Goal: Navigation & Orientation: Find specific page/section

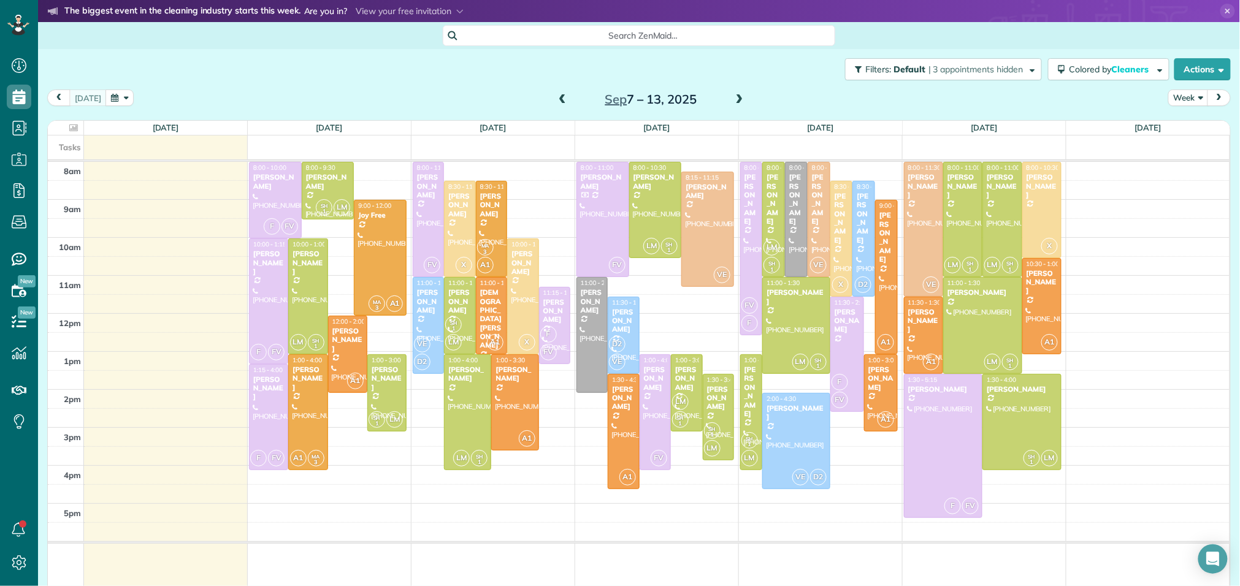
scroll to position [5, 5]
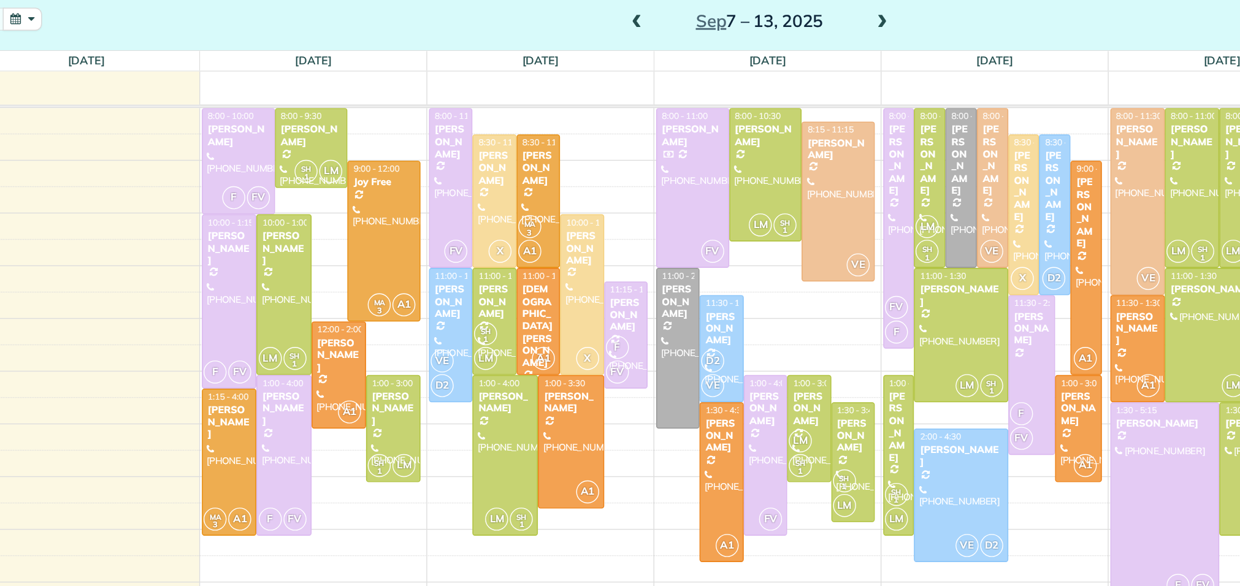
scroll to position [34, 0]
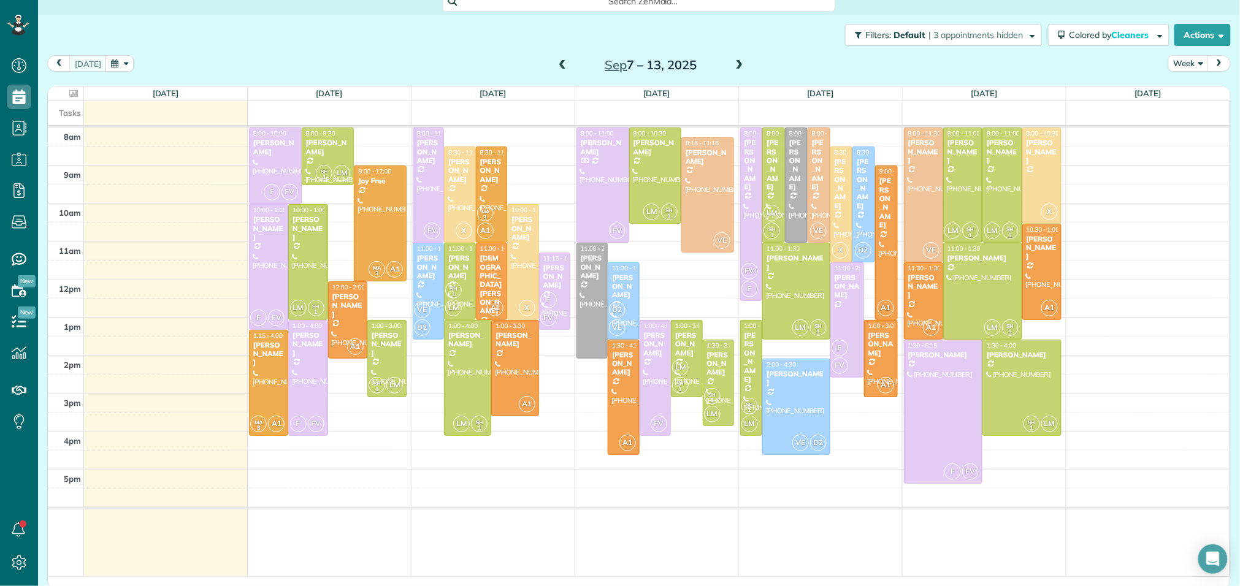
click at [740, 63] on span at bounding box center [739, 65] width 13 height 11
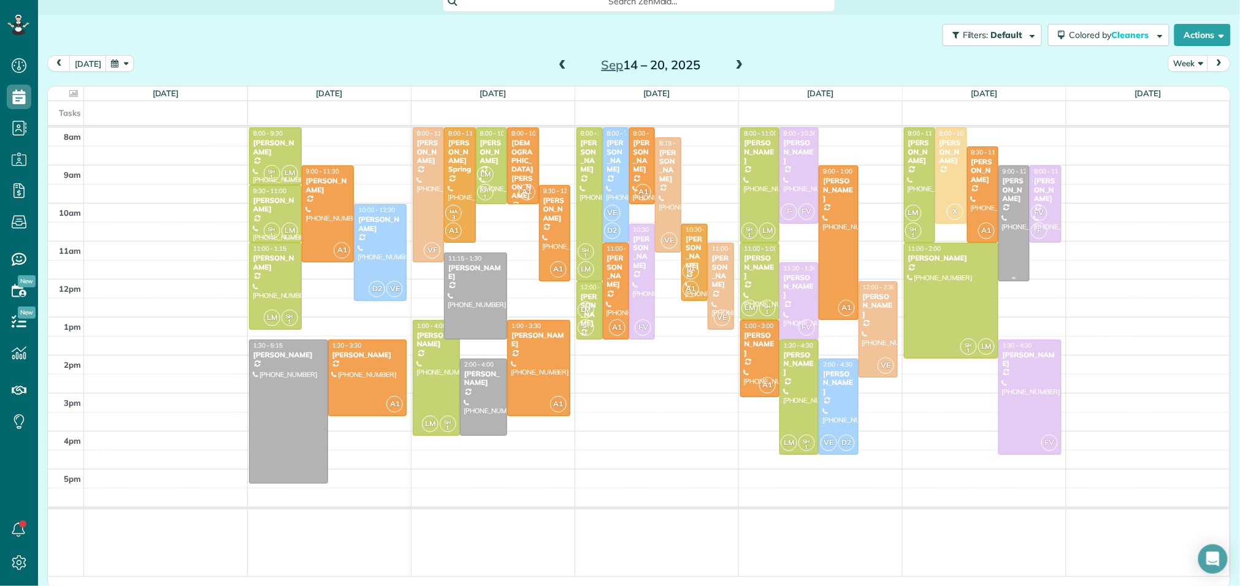
click at [1008, 202] on div at bounding box center [1014, 223] width 30 height 115
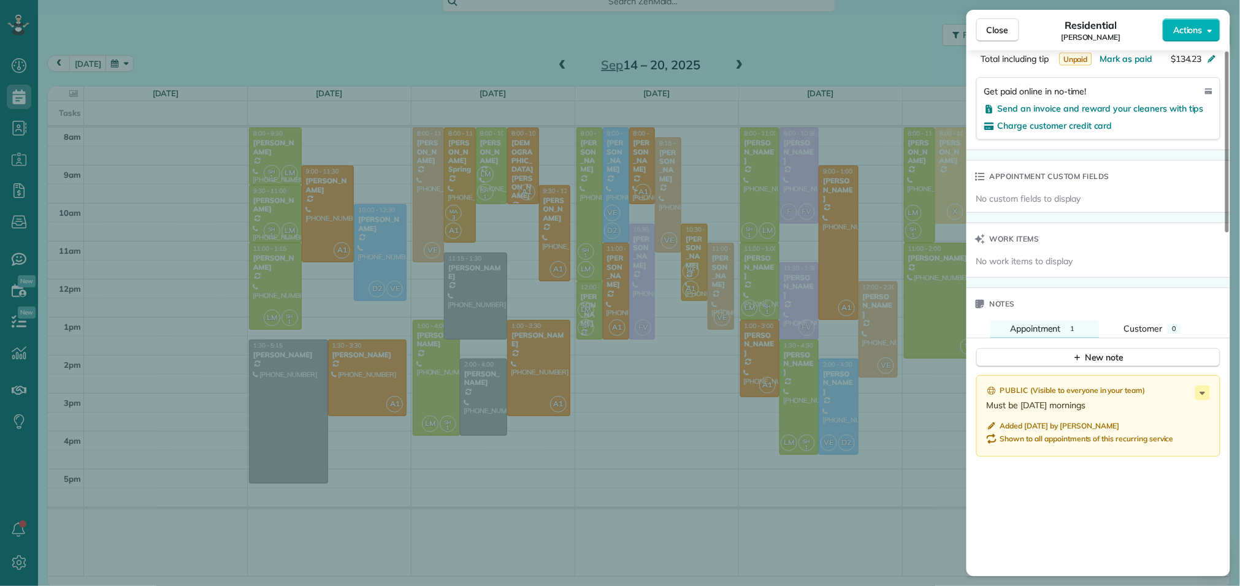
scroll to position [853, 0]
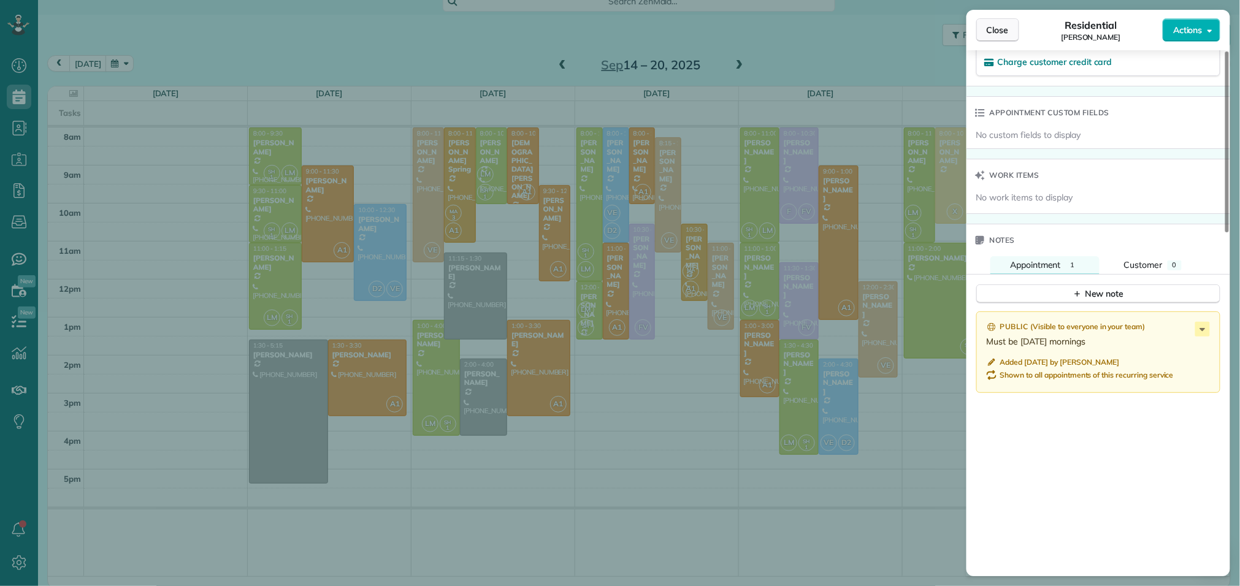
click at [994, 31] on span "Close" at bounding box center [998, 30] width 22 height 12
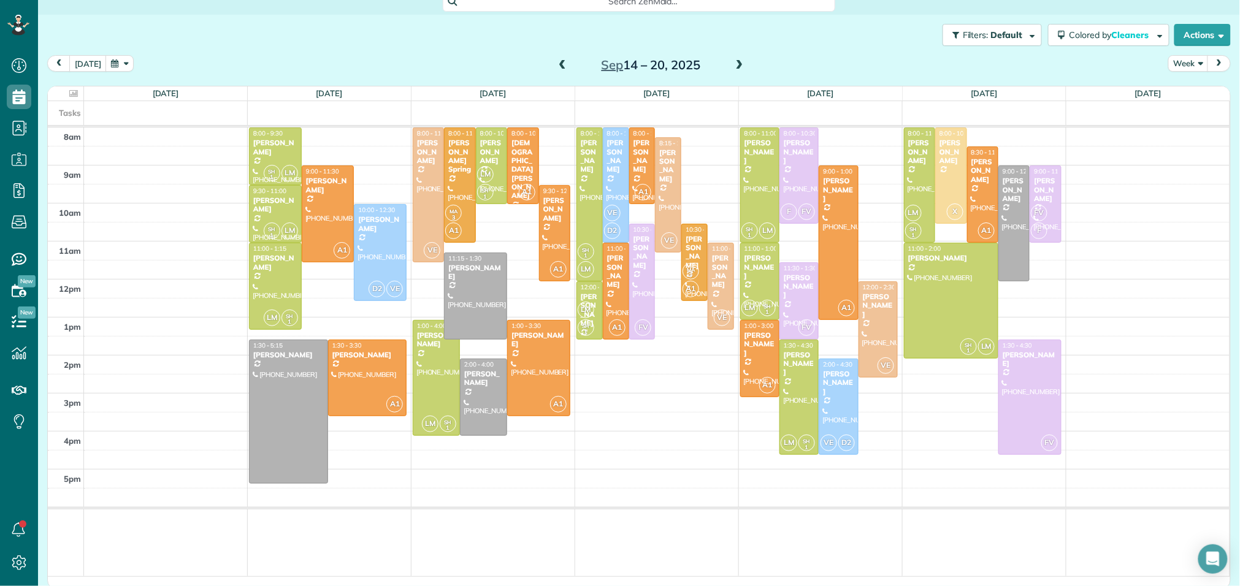
click at [558, 60] on span at bounding box center [562, 65] width 13 height 11
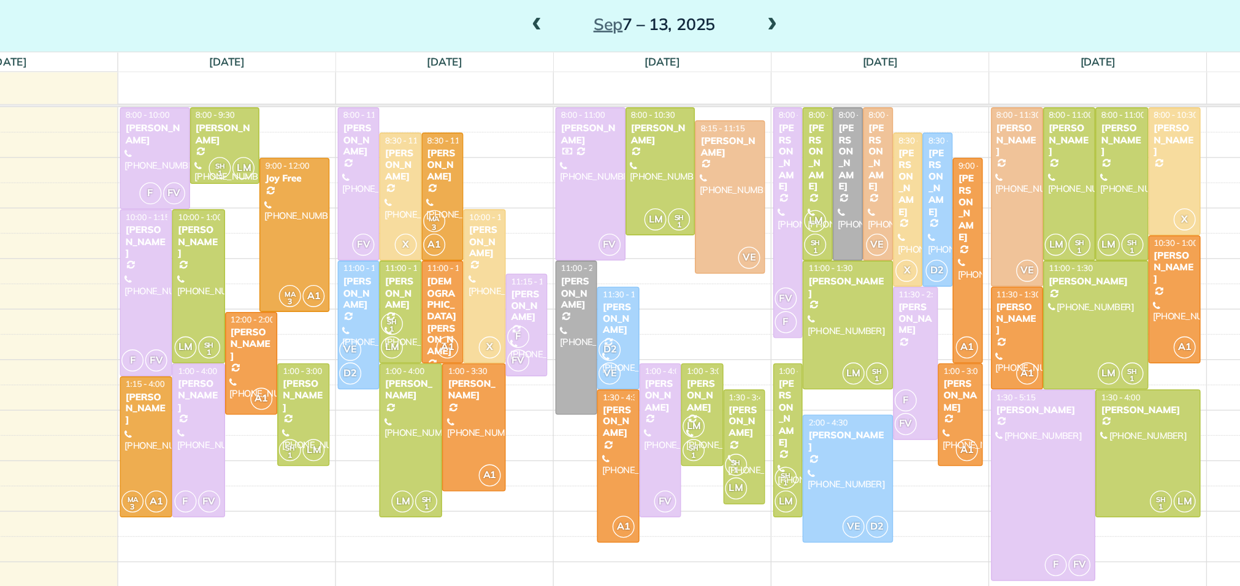
scroll to position [21, 0]
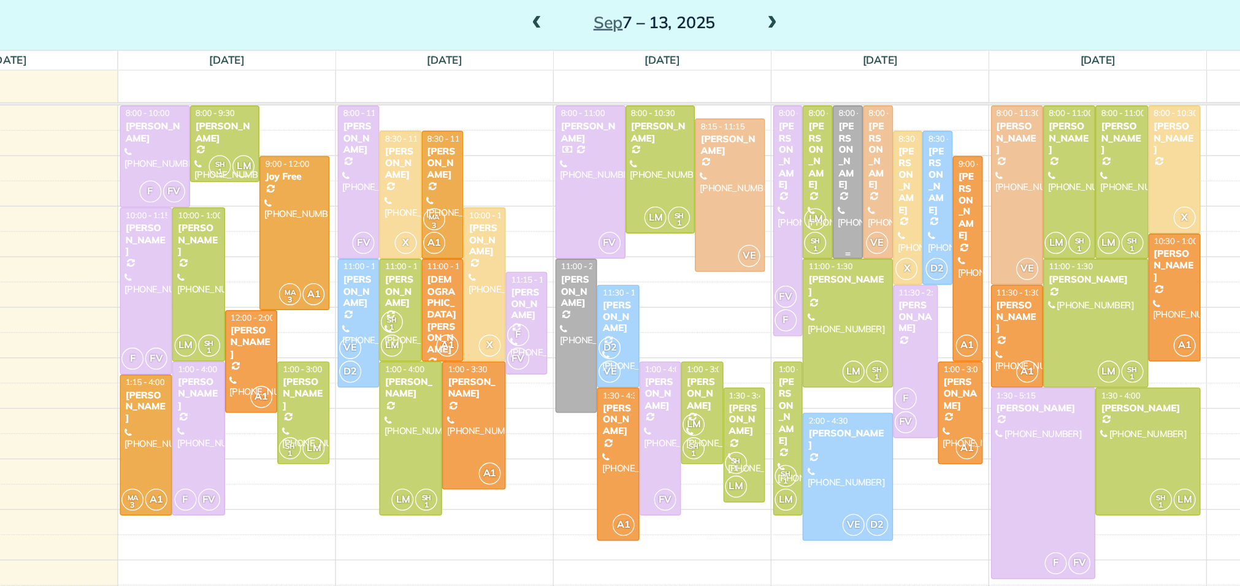
click at [799, 195] on div "Alexis Zaragoza" at bounding box center [796, 178] width 15 height 53
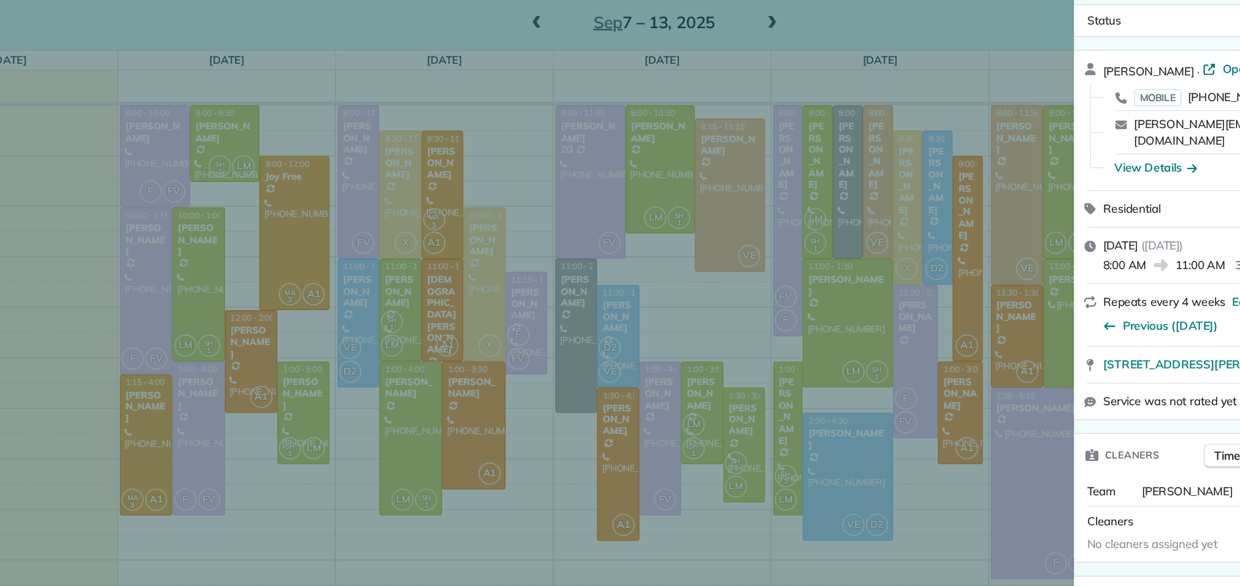
scroll to position [53, 0]
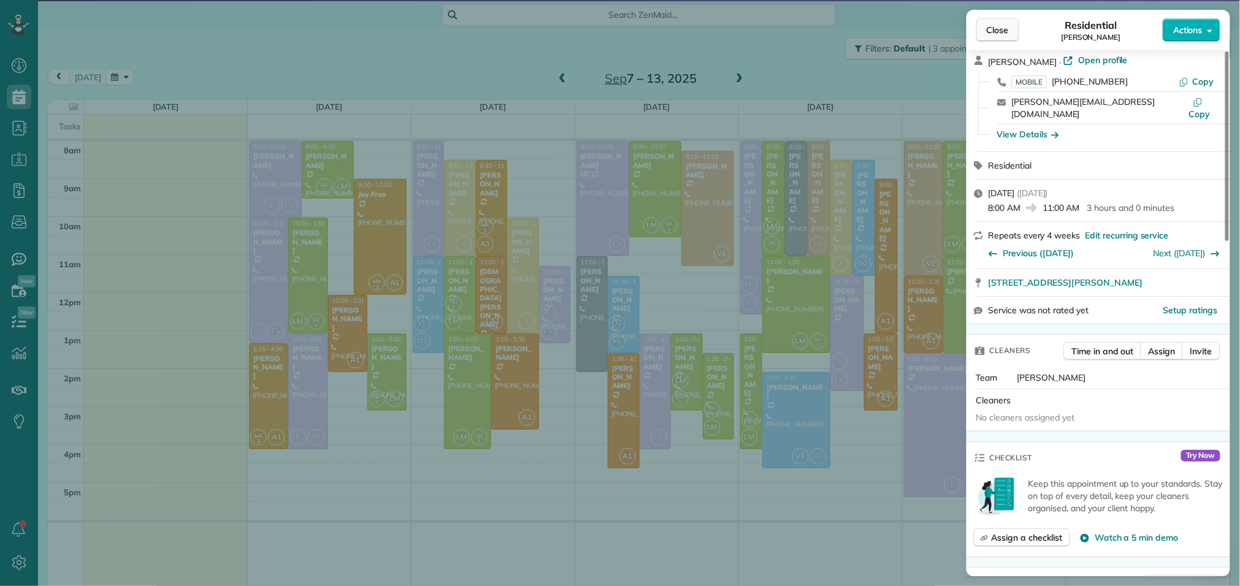
click at [1001, 25] on span "Close" at bounding box center [998, 30] width 22 height 12
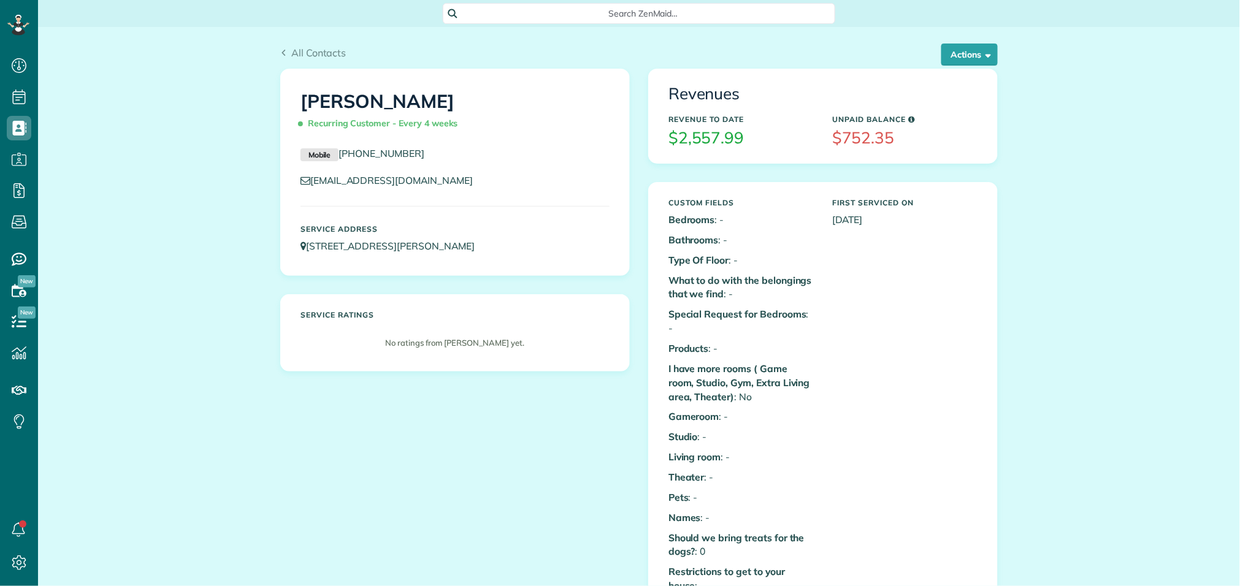
scroll to position [5, 5]
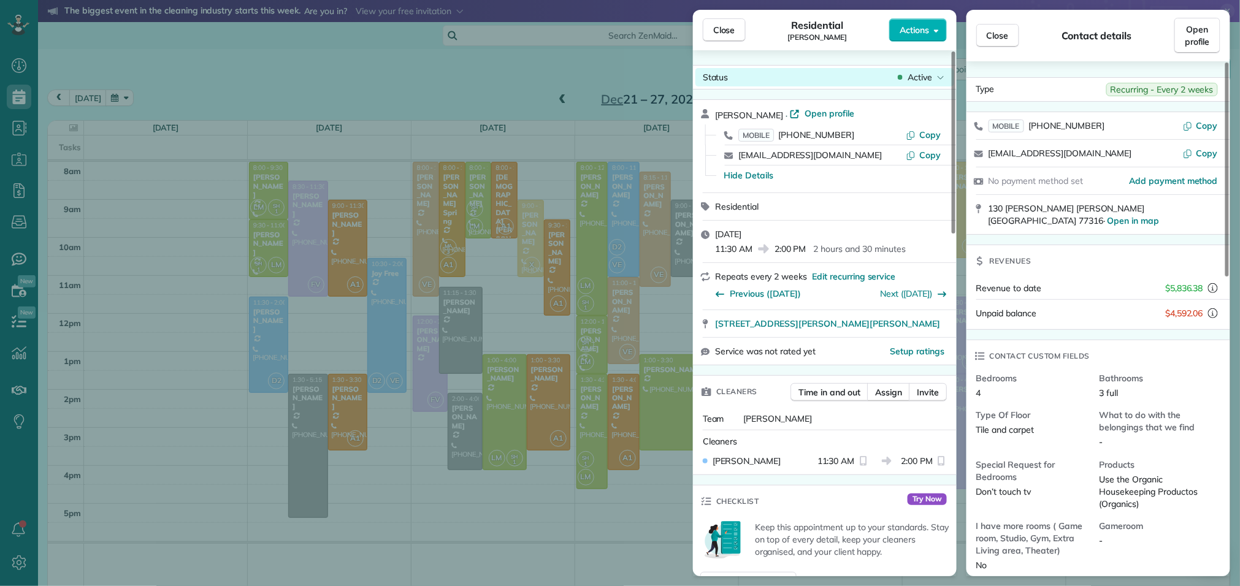
scroll to position [5, 5]
click at [728, 34] on span "Close" at bounding box center [724, 30] width 22 height 12
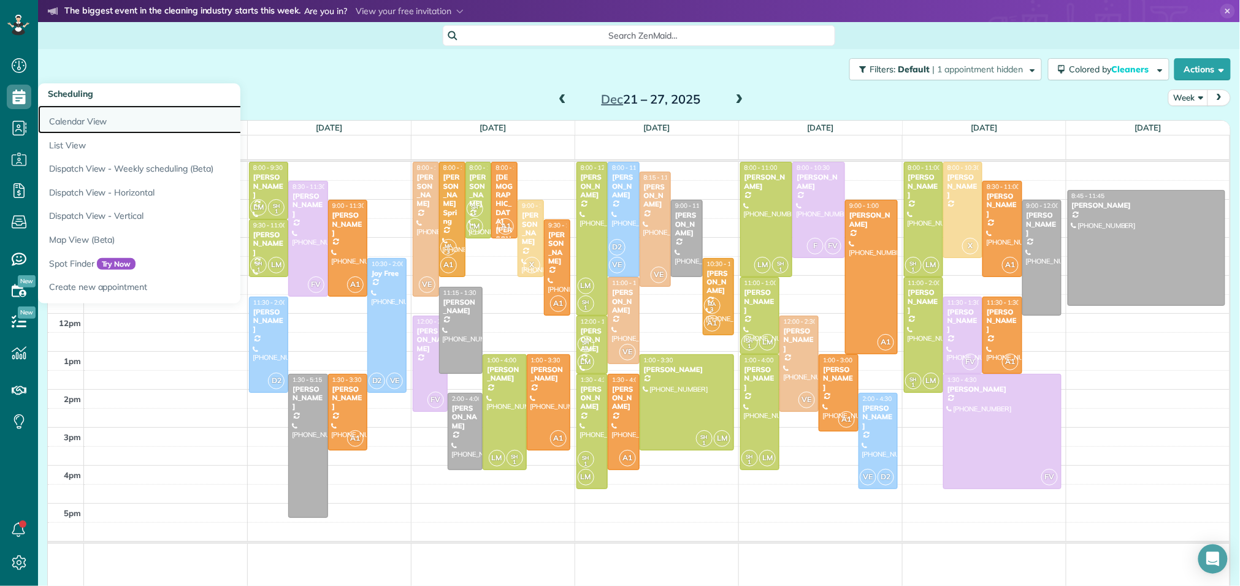
click at [53, 126] on link "Calendar View" at bounding box center [191, 119] width 307 height 28
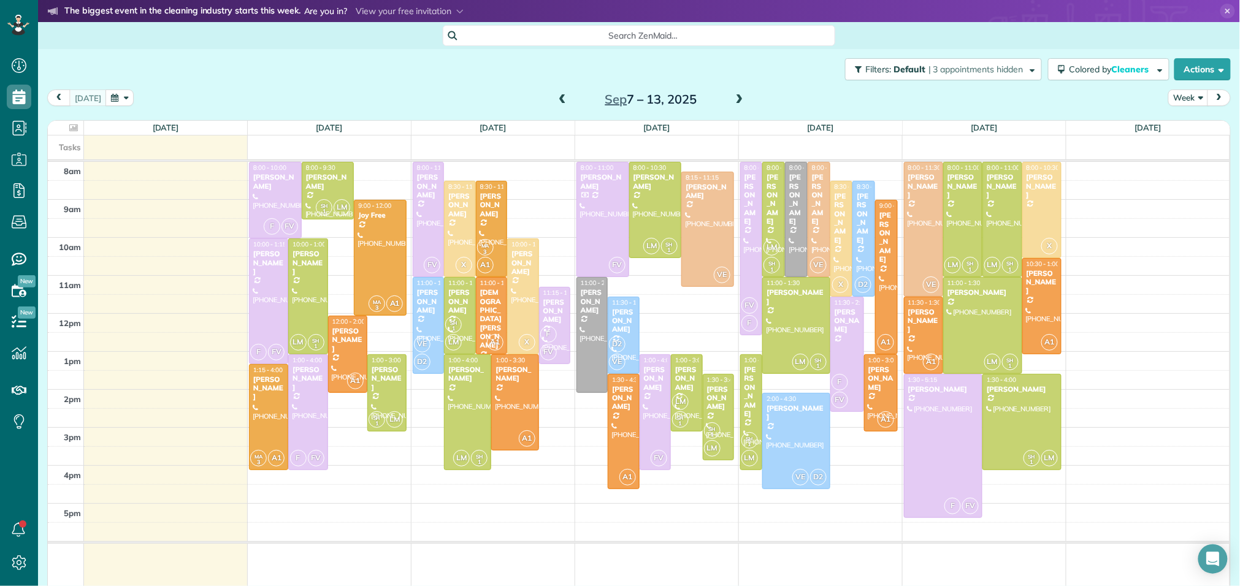
scroll to position [5, 5]
